Goal: Task Accomplishment & Management: Use online tool/utility

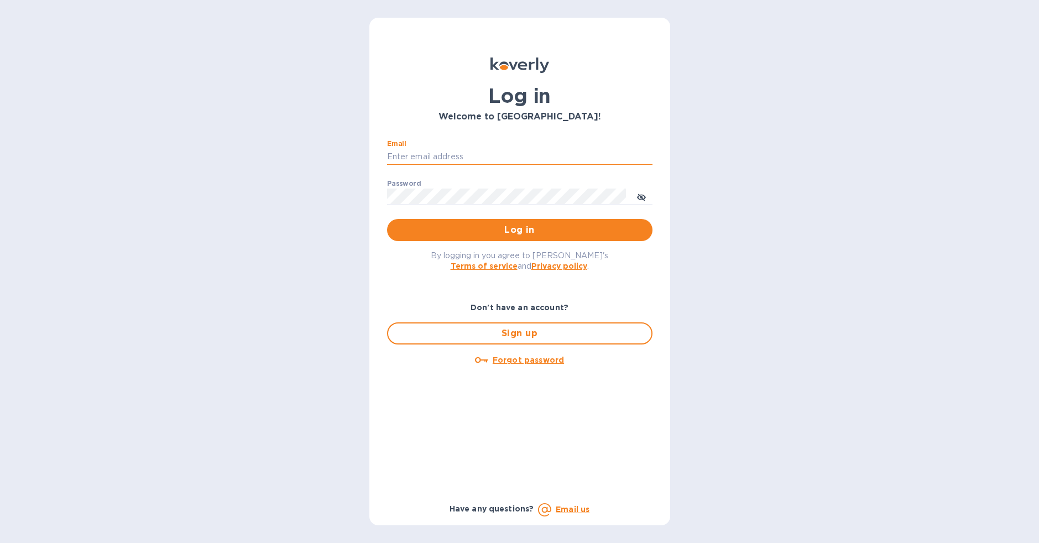
click at [432, 153] on input "Email" at bounding box center [520, 157] width 266 height 17
type input "jerome@lagrenouillewine.com"
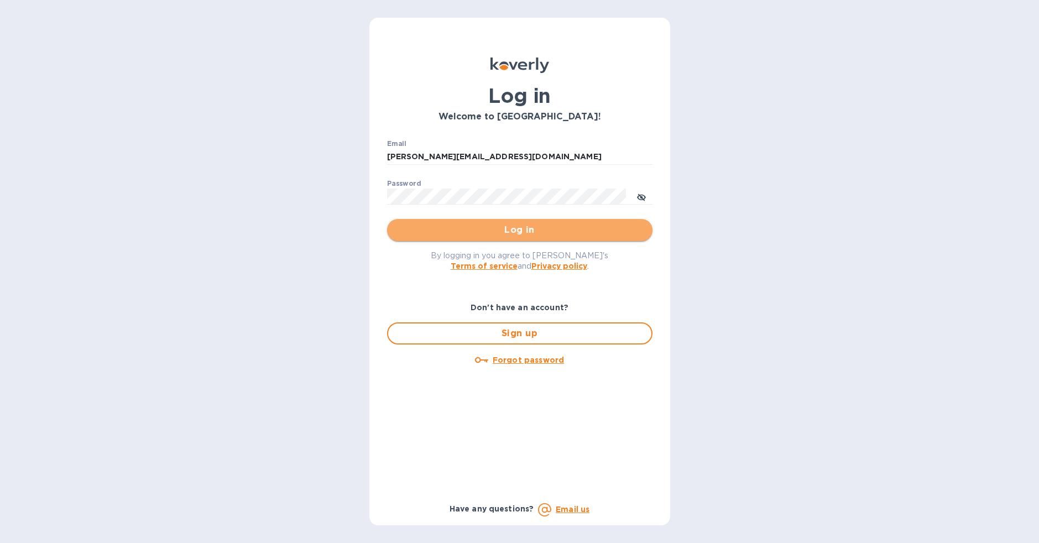
click at [469, 226] on span "Log in" at bounding box center [520, 229] width 248 height 13
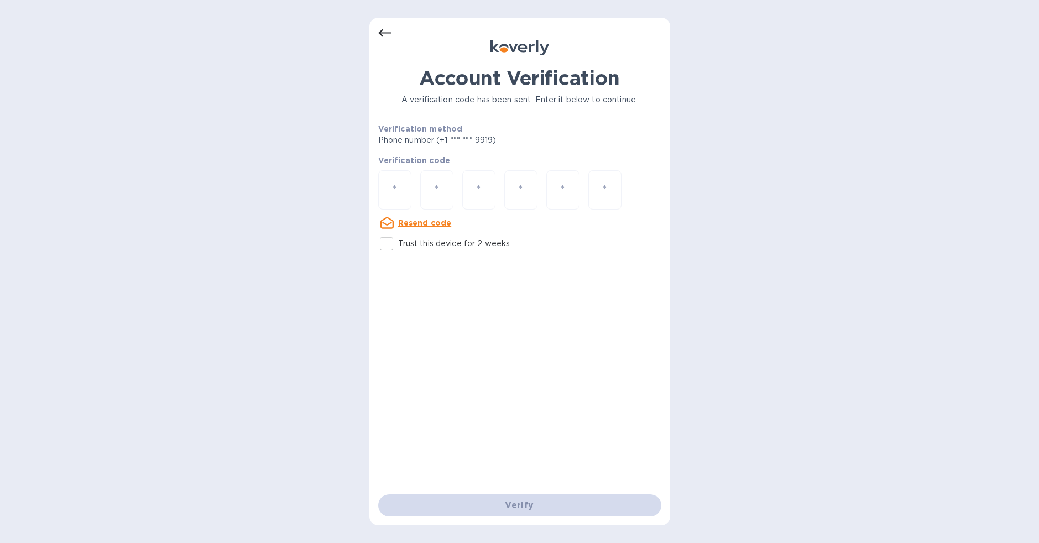
click at [400, 193] on input "number" at bounding box center [395, 190] width 14 height 20
type input "4"
type input "5"
type input "3"
type input "4"
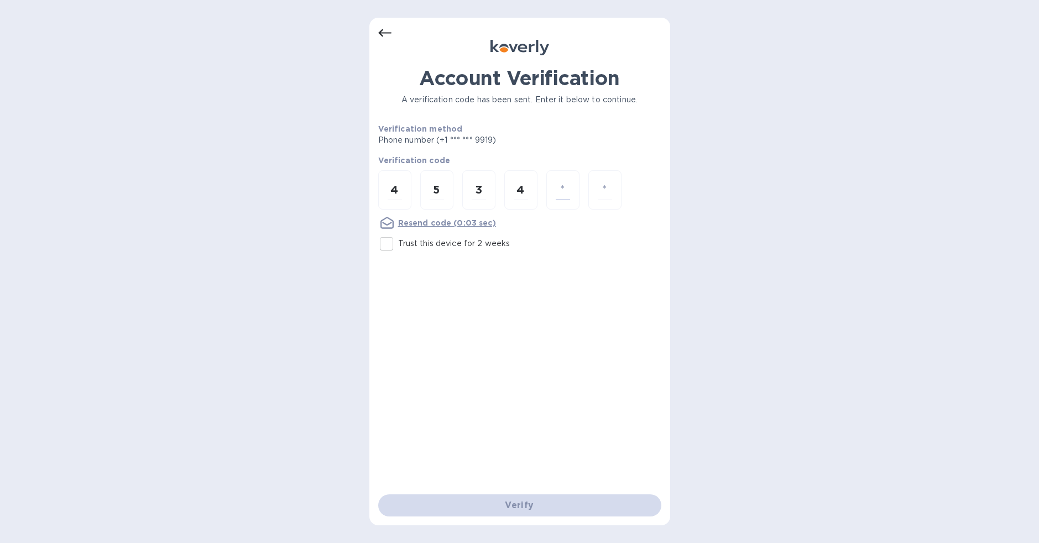
type input "5"
type input "7"
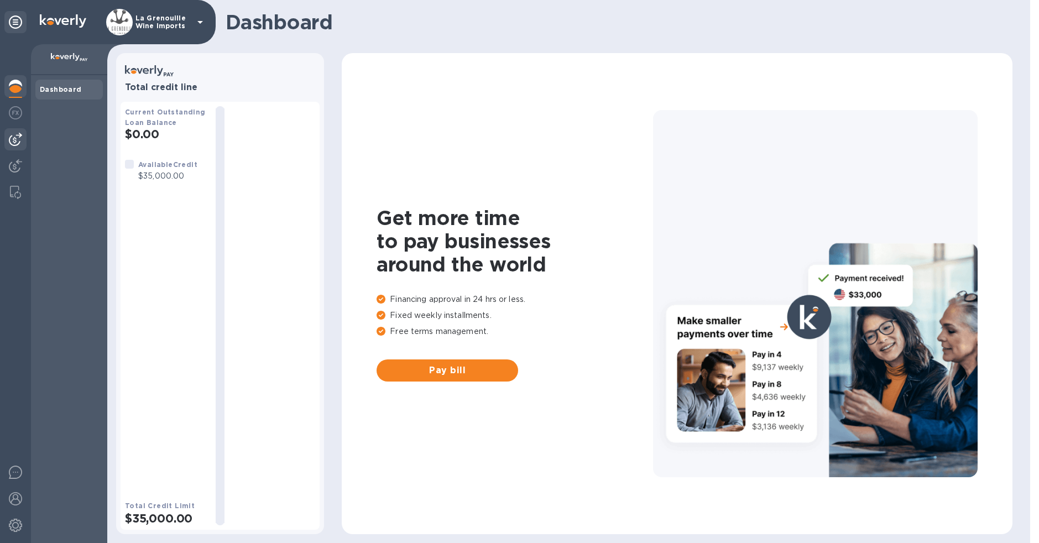
click at [17, 134] on img at bounding box center [15, 139] width 13 height 13
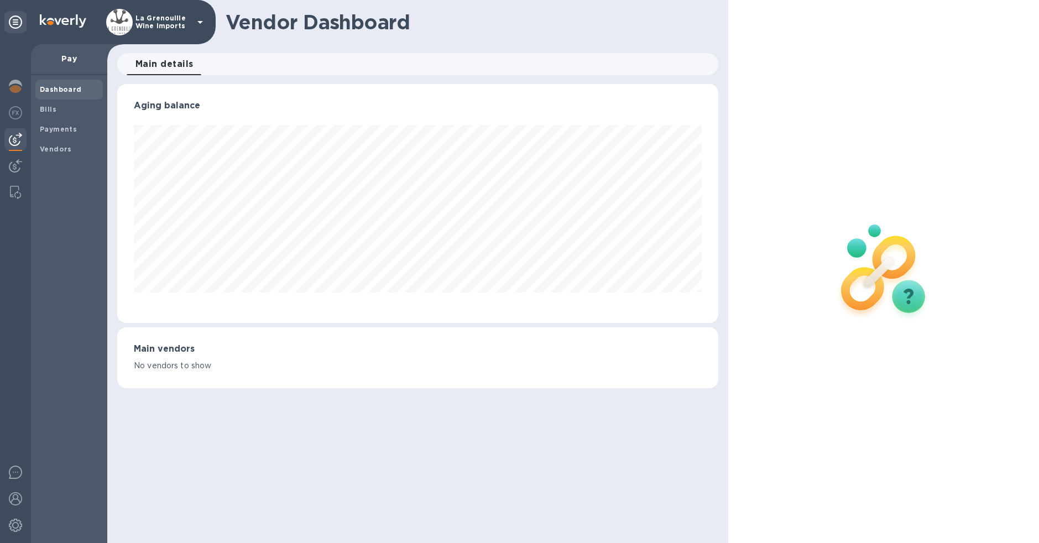
scroll to position [552978, 552620]
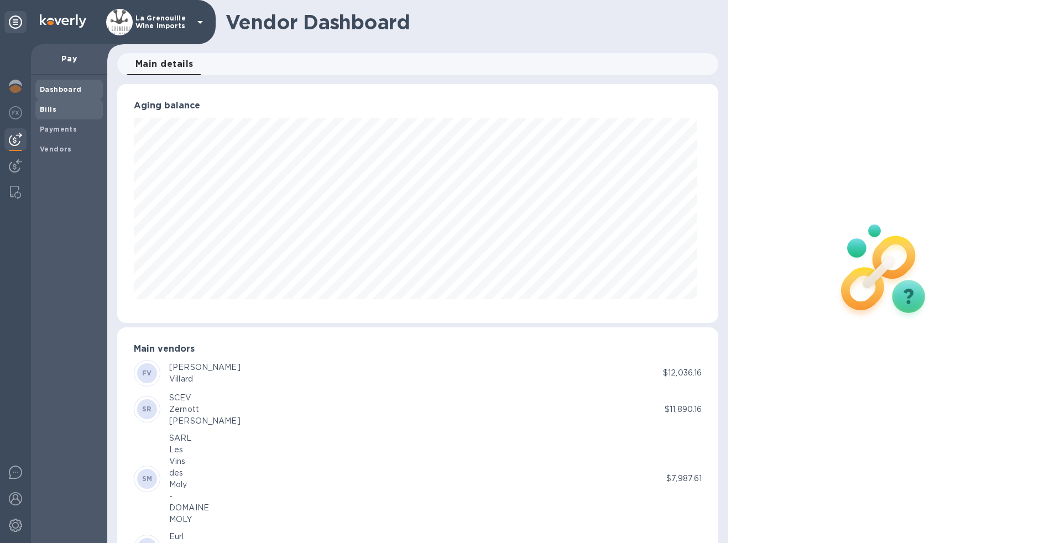
click at [58, 110] on span "Bills" at bounding box center [69, 109] width 59 height 11
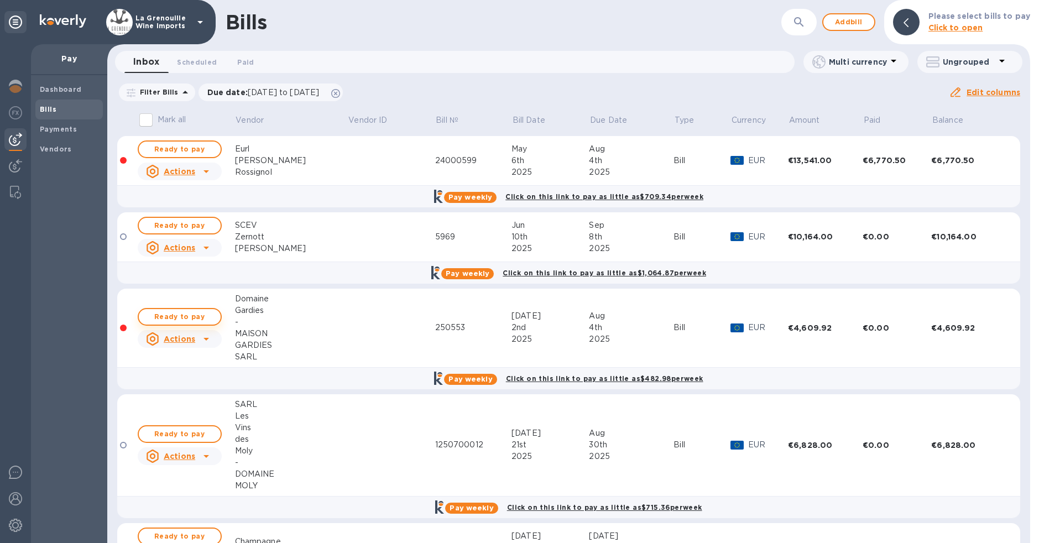
click at [170, 318] on span "Ready to pay" at bounding box center [180, 316] width 64 height 13
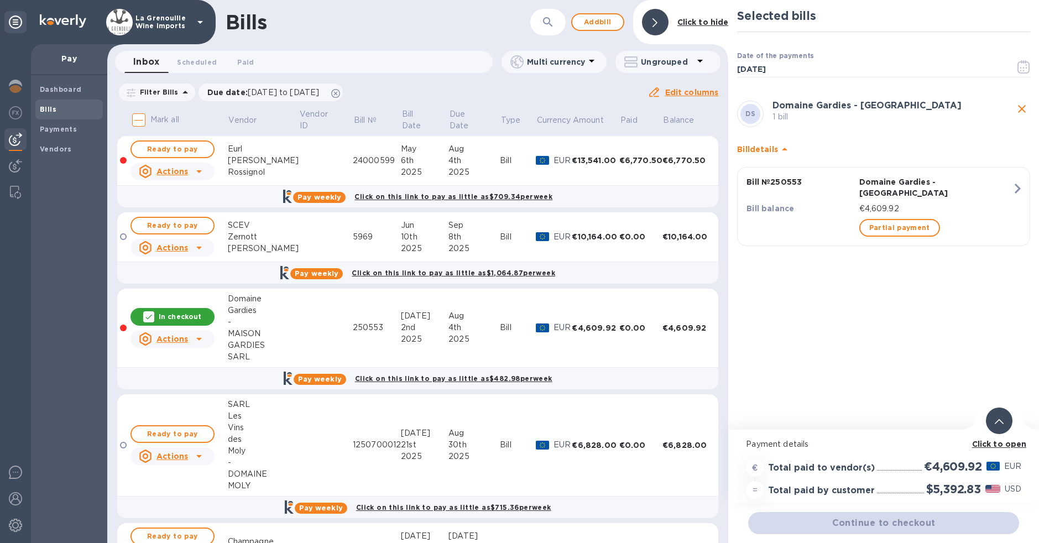
click at [959, 491] on h2 "$5,392.83" at bounding box center [954, 489] width 55 height 14
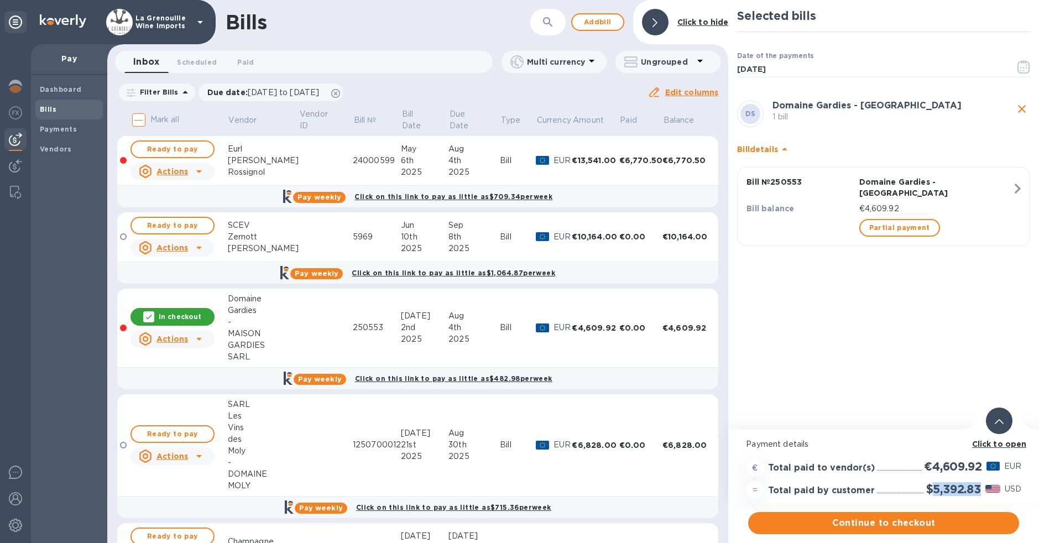
copy h2 "5,392.83"
click at [933, 524] on span "Continue to checkout" at bounding box center [883, 523] width 253 height 13
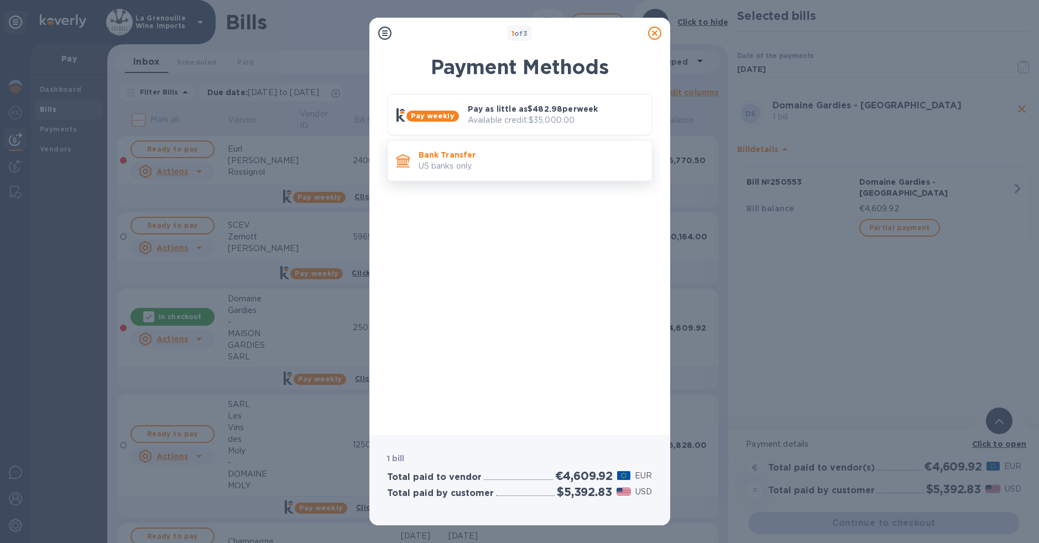
click at [547, 150] on p "Bank Transfer" at bounding box center [531, 154] width 225 height 11
